Goal: Task Accomplishment & Management: Manage account settings

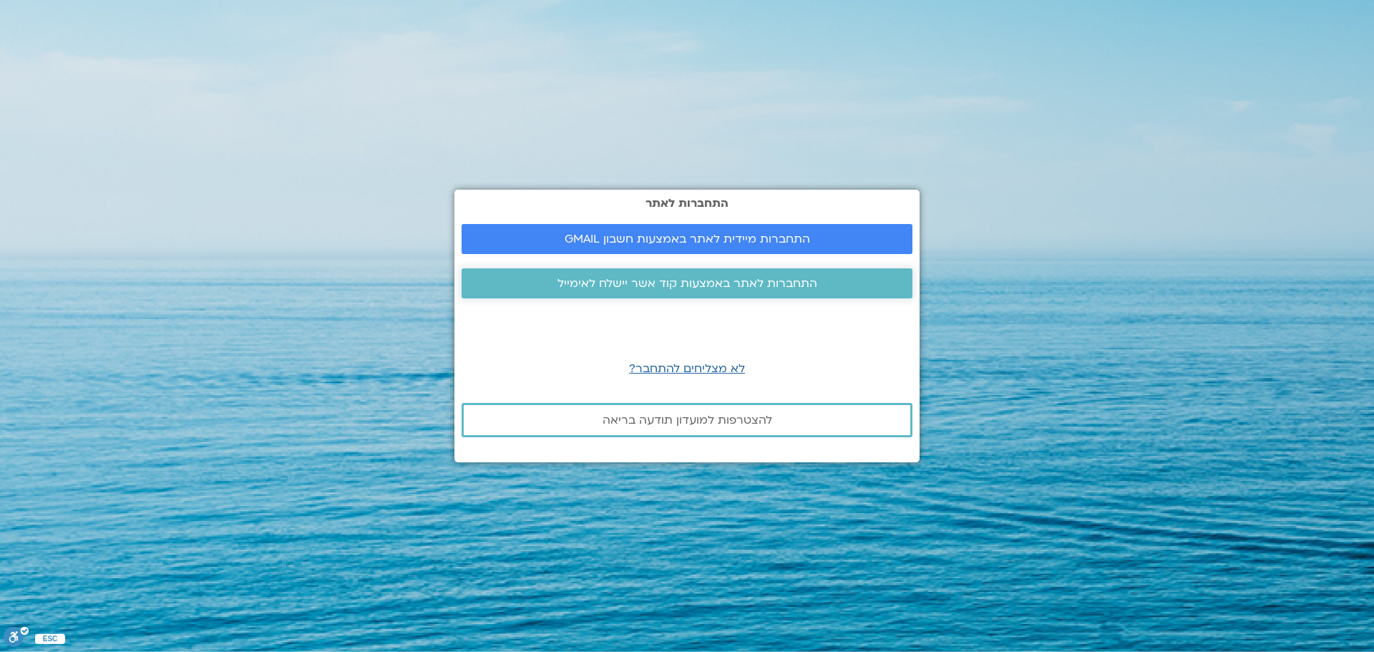
click at [650, 281] on span "התחברות לאתר באמצעות קוד אשר יישלח לאימייל" at bounding box center [687, 283] width 260 height 13
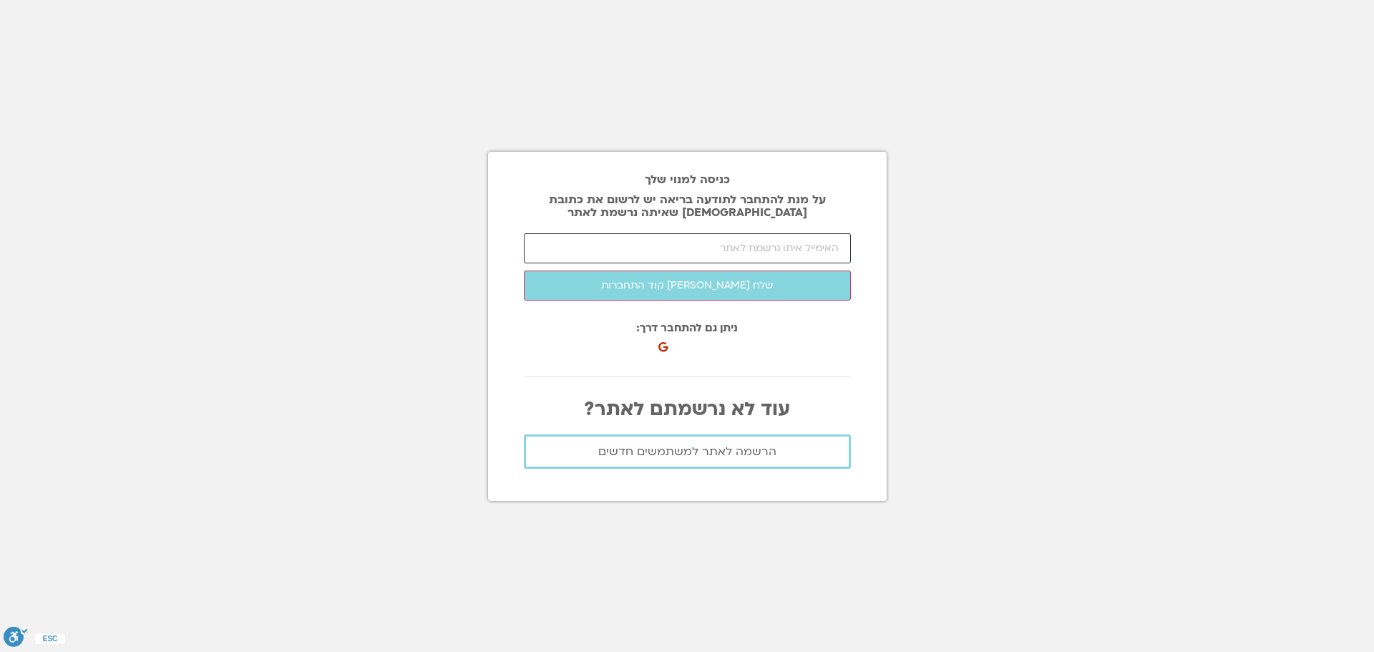
click at [744, 250] on input "email" at bounding box center [687, 248] width 327 height 30
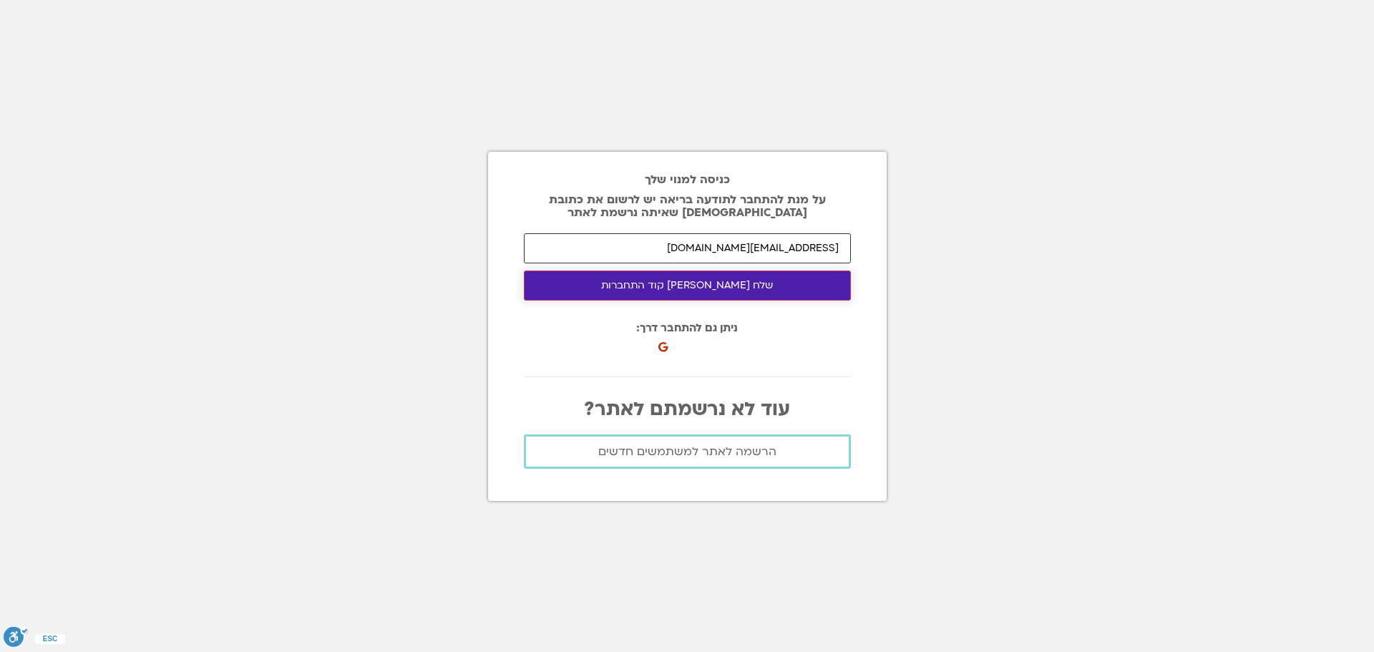
type input "shulabrin47@gmail.com"
click at [750, 280] on button "שלח לי קוד התחברות" at bounding box center [687, 285] width 327 height 30
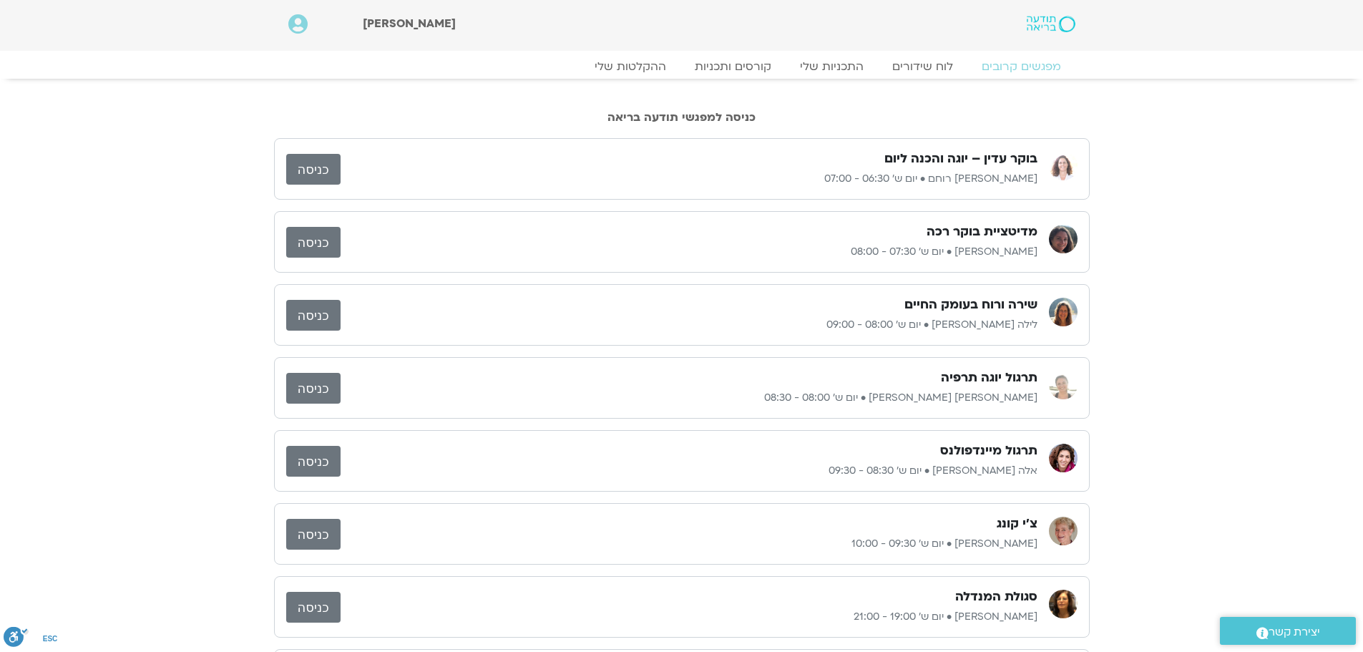
click at [311, 313] on link "כניסה" at bounding box center [313, 315] width 54 height 31
